Goal: Task Accomplishment & Management: Manage account settings

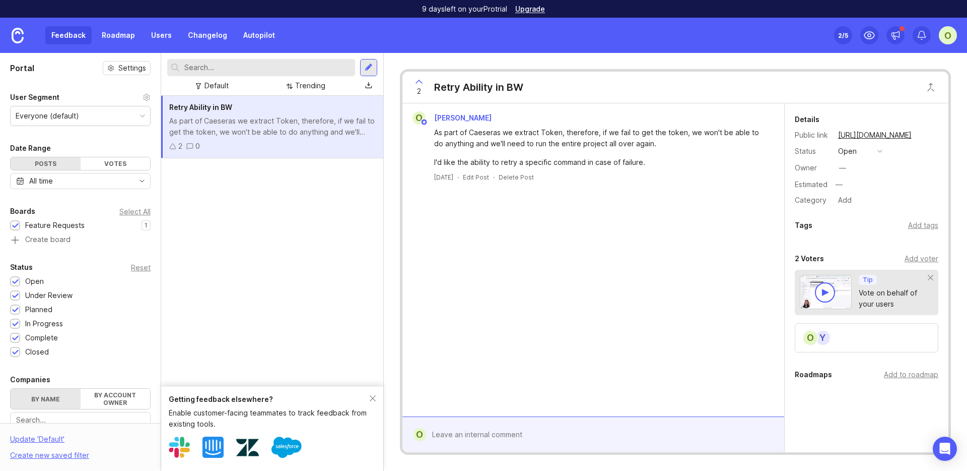
click at [150, 35] on link "Users" at bounding box center [161, 35] width 33 height 18
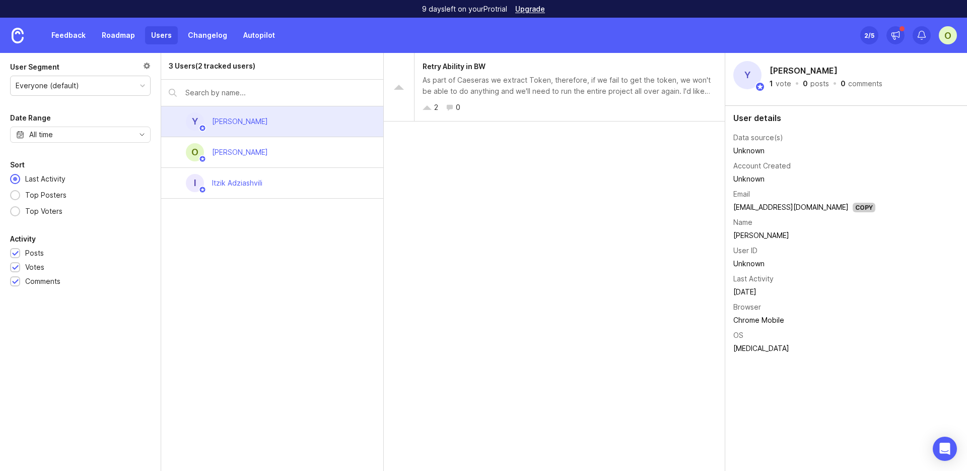
click at [5, 39] on link at bounding box center [17, 35] width 35 height 35
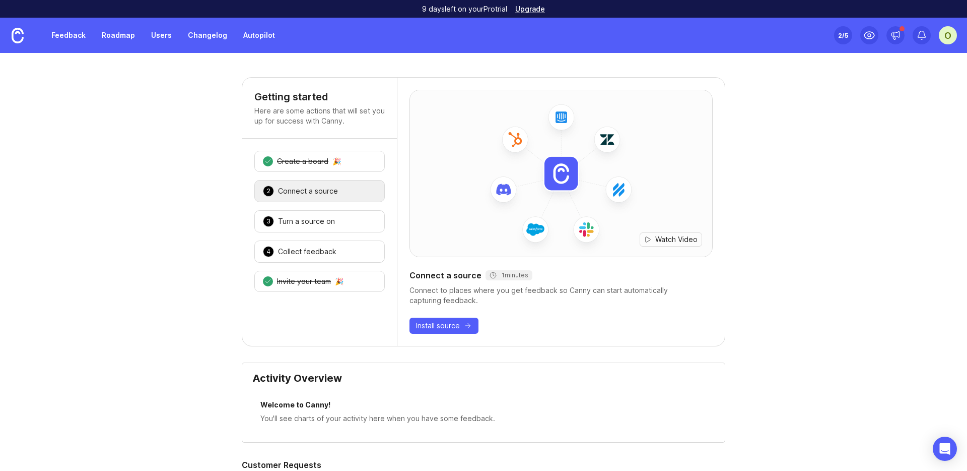
click at [87, 35] on link "Feedback" at bounding box center [68, 35] width 46 height 18
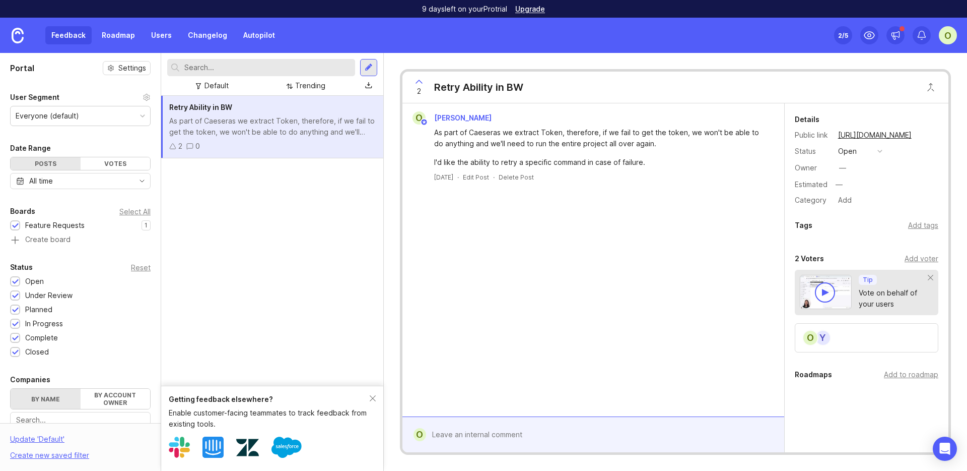
click at [947, 35] on div "O" at bounding box center [948, 35] width 18 height 18
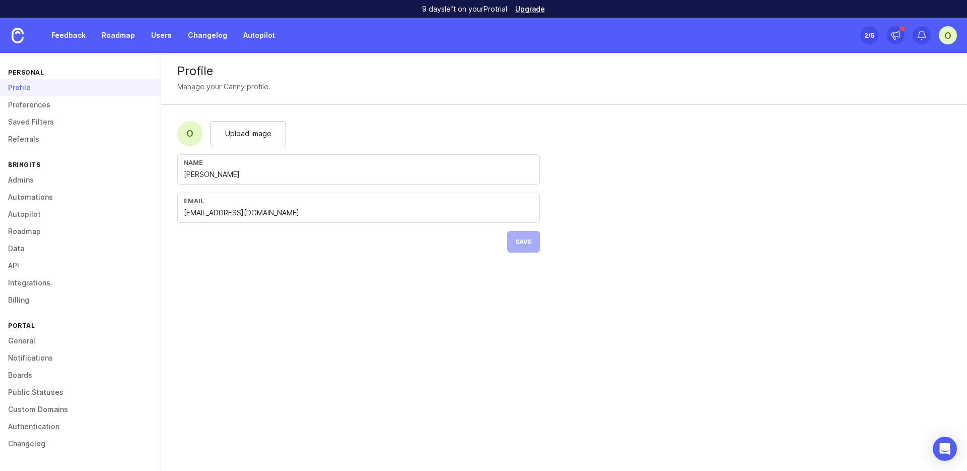
click at [81, 176] on link "Admins" at bounding box center [80, 179] width 161 height 17
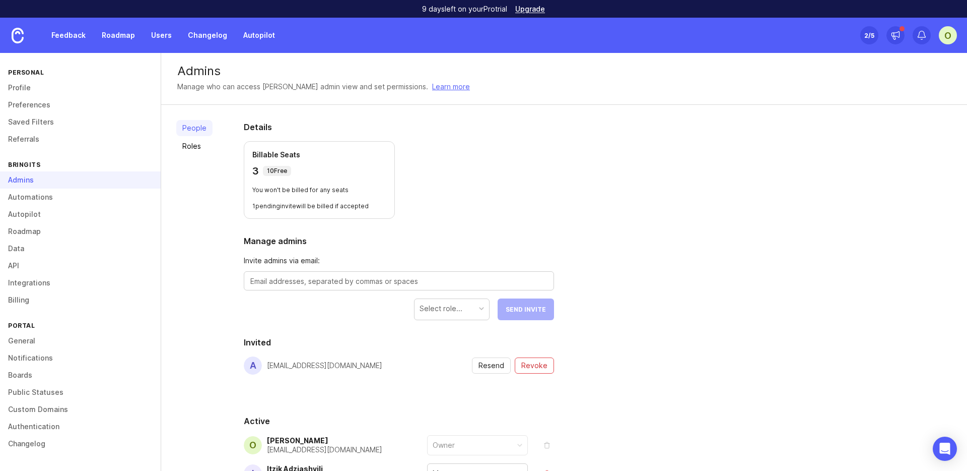
scroll to position [19, 0]
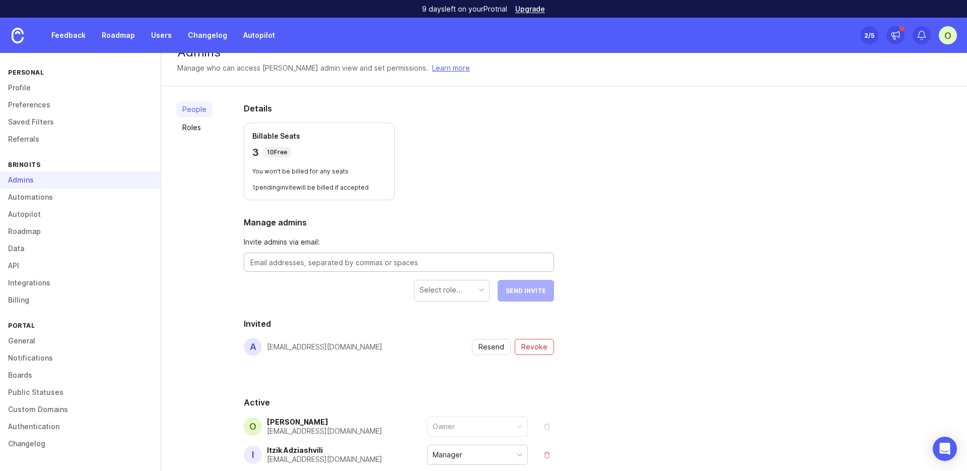
click at [393, 258] on textarea at bounding box center [398, 262] width 297 height 11
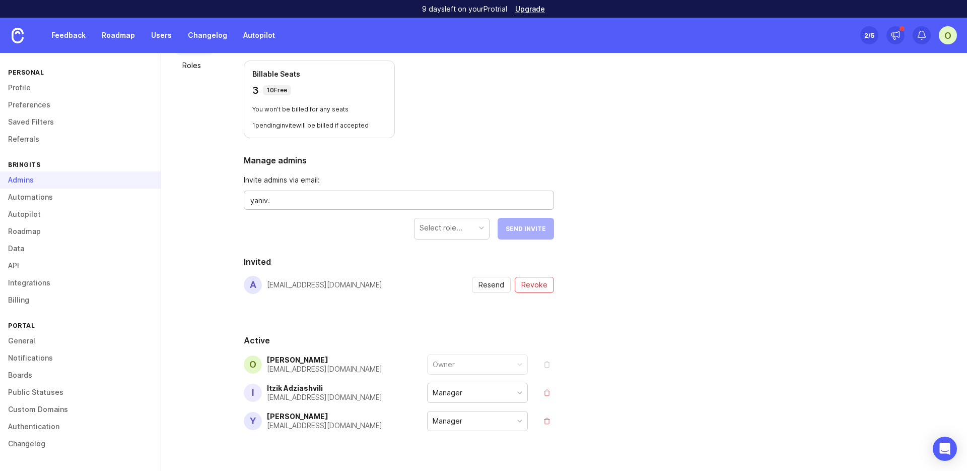
scroll to position [100, 0]
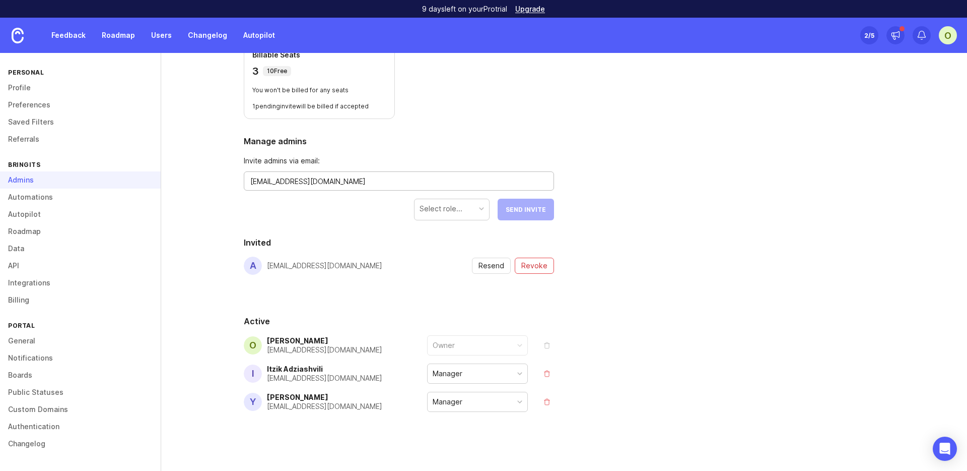
type textarea "yaniv.t@lsports.eu"
click at [670, 203] on div "People Roles Details Billable Seats 3 10 Free You won't be billed for any seats…" at bounding box center [564, 240] width 806 height 471
click at [436, 177] on textarea "yaniv.t@lsports.eu" at bounding box center [398, 181] width 297 height 11
click at [463, 216] on div "Select role..." at bounding box center [452, 208] width 75 height 19
click at [535, 209] on span "Send Invite" at bounding box center [526, 210] width 40 height 8
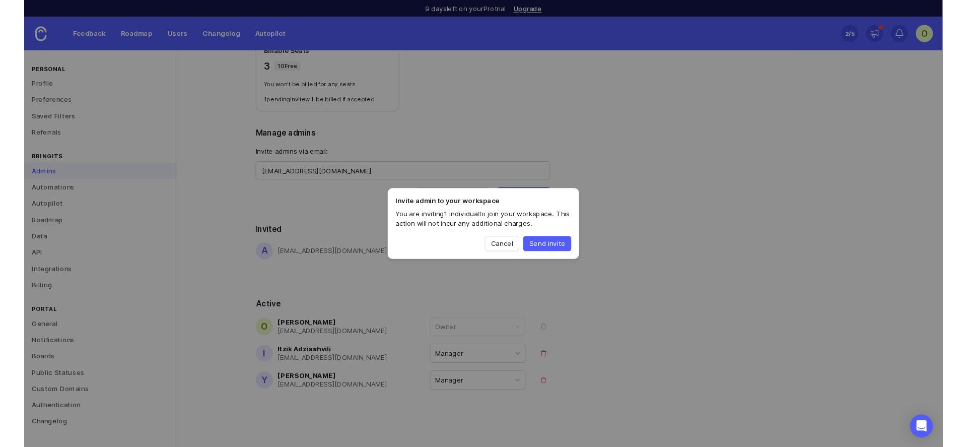
scroll to position [102, 0]
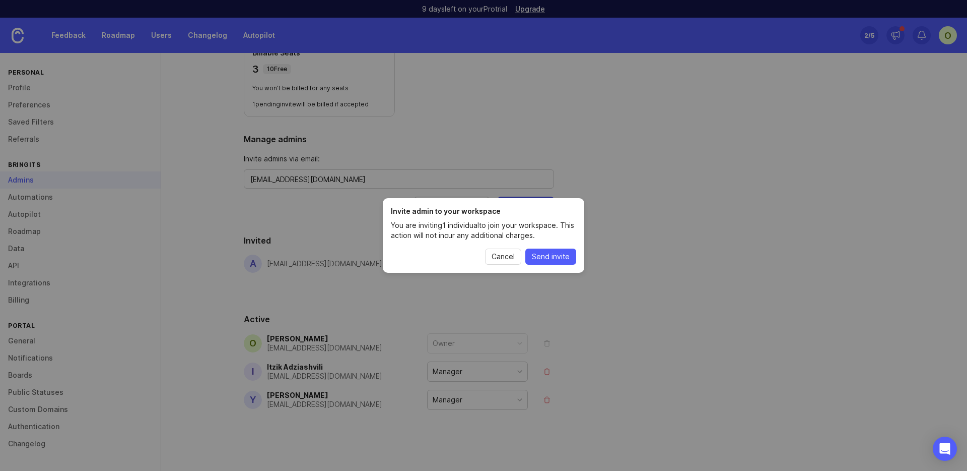
click at [548, 253] on span "Send invite" at bounding box center [551, 256] width 38 height 10
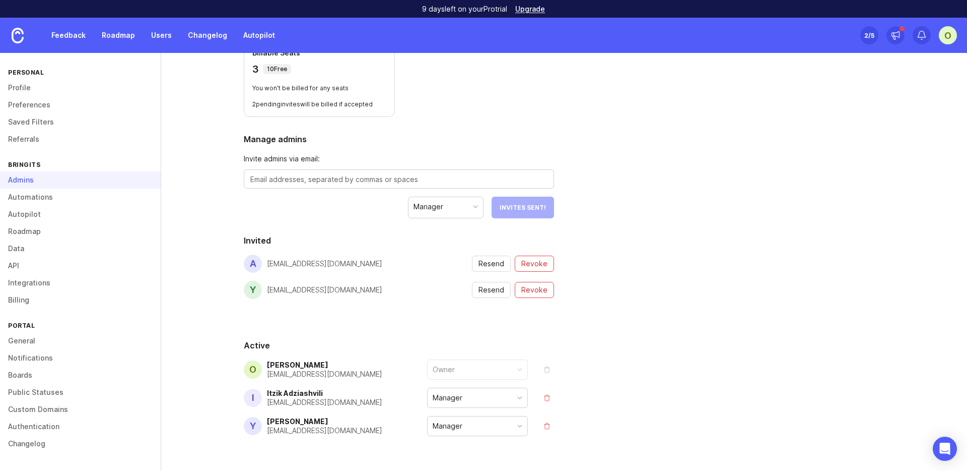
click at [657, 255] on div "People Roles Details Billable Seats 3 10 Free You won't be billed for any seats…" at bounding box center [564, 251] width 806 height 497
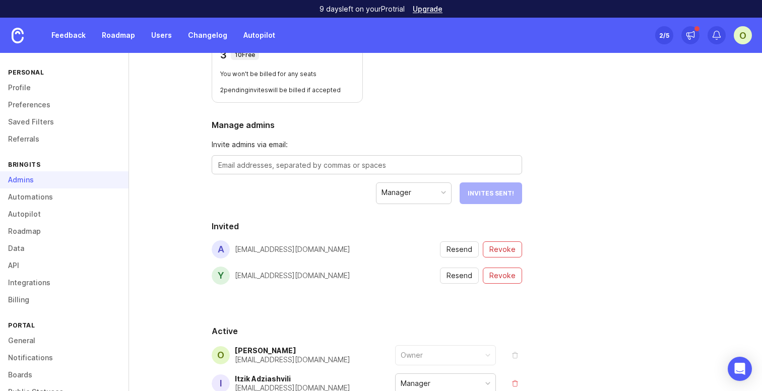
scroll to position [117, 0]
click at [669, 135] on div "People Roles Details Billable Seats 3 10 Free You won't be billed for any seats…" at bounding box center [445, 236] width 633 height 497
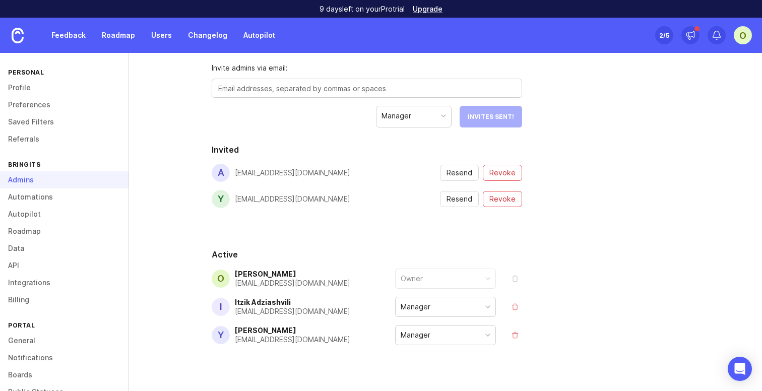
scroll to position [199, 0]
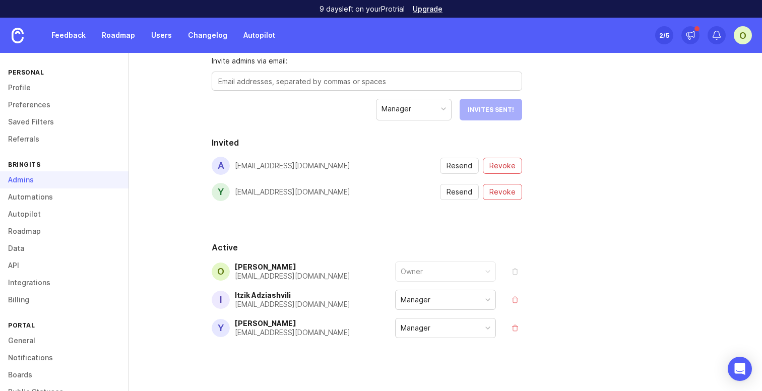
click at [488, 298] on div at bounding box center [487, 299] width 5 height 5
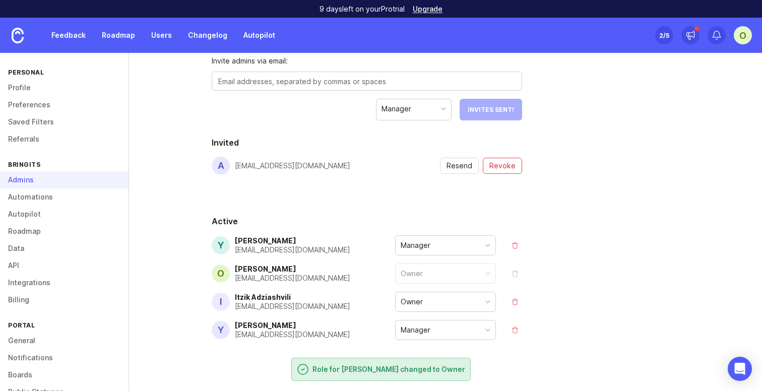
click at [472, 329] on div "Manager" at bounding box center [445, 329] width 100 height 19
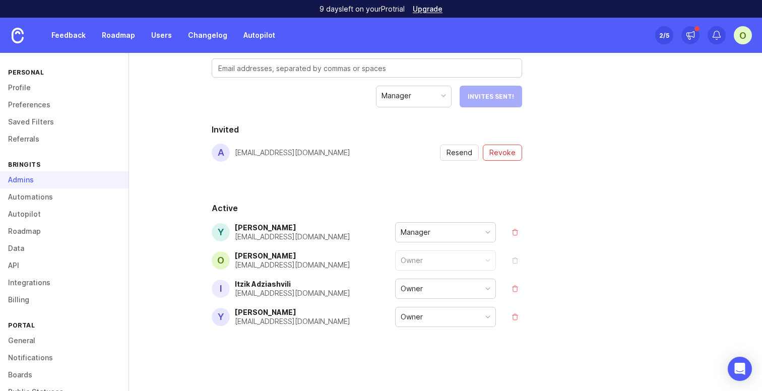
click at [51, 230] on link "Roadmap" at bounding box center [64, 231] width 128 height 17
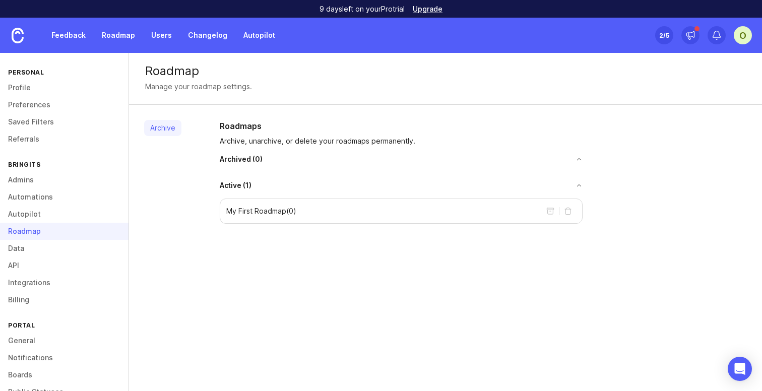
click at [30, 83] on link "Profile" at bounding box center [64, 87] width 128 height 17
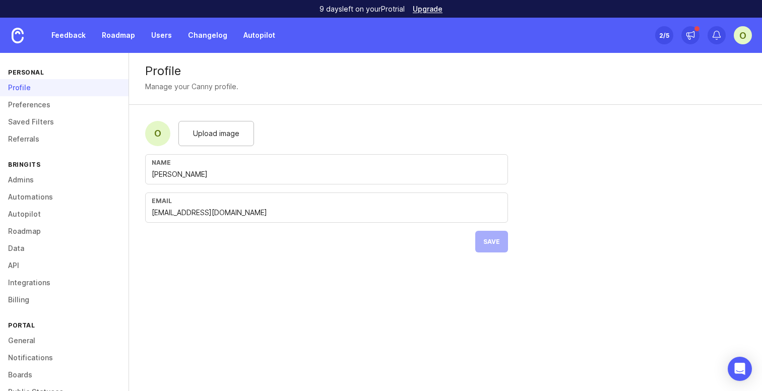
click at [86, 40] on link "Feedback" at bounding box center [68, 35] width 46 height 18
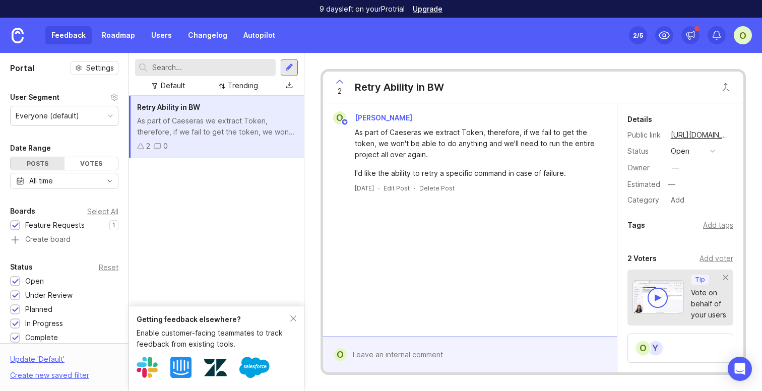
click at [117, 38] on link "Roadmap" at bounding box center [118, 35] width 45 height 18
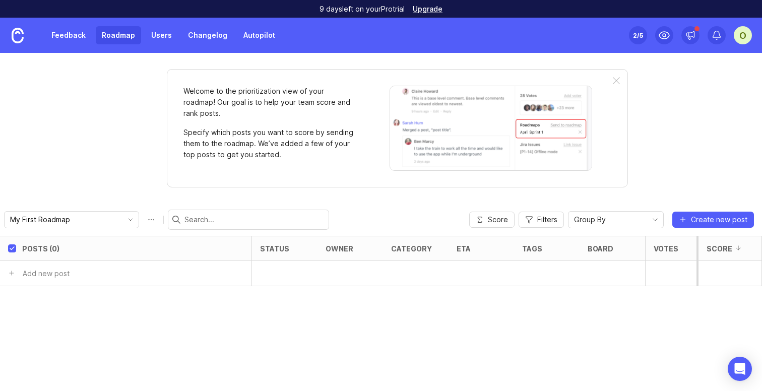
click at [63, 25] on div "Feedback Roadmap Users Changelog Autopilot" at bounding box center [140, 35] width 281 height 35
click at [73, 35] on link "Feedback" at bounding box center [68, 35] width 46 height 18
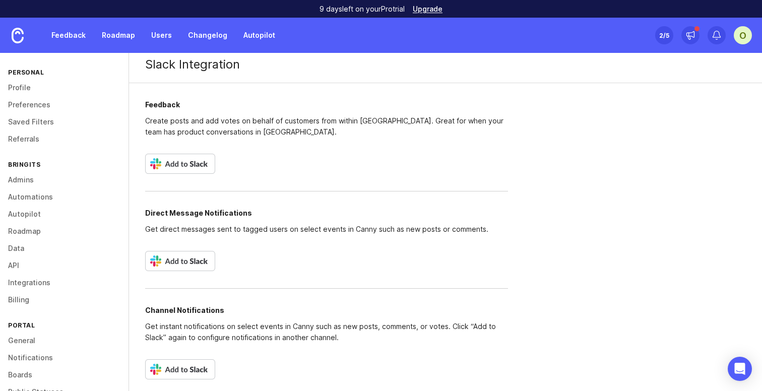
scroll to position [12, 0]
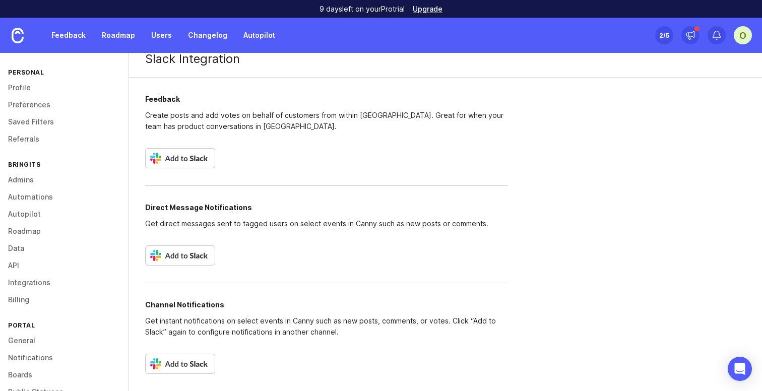
click at [203, 166] on img at bounding box center [180, 158] width 70 height 20
